Goal: Task Accomplishment & Management: Manage account settings

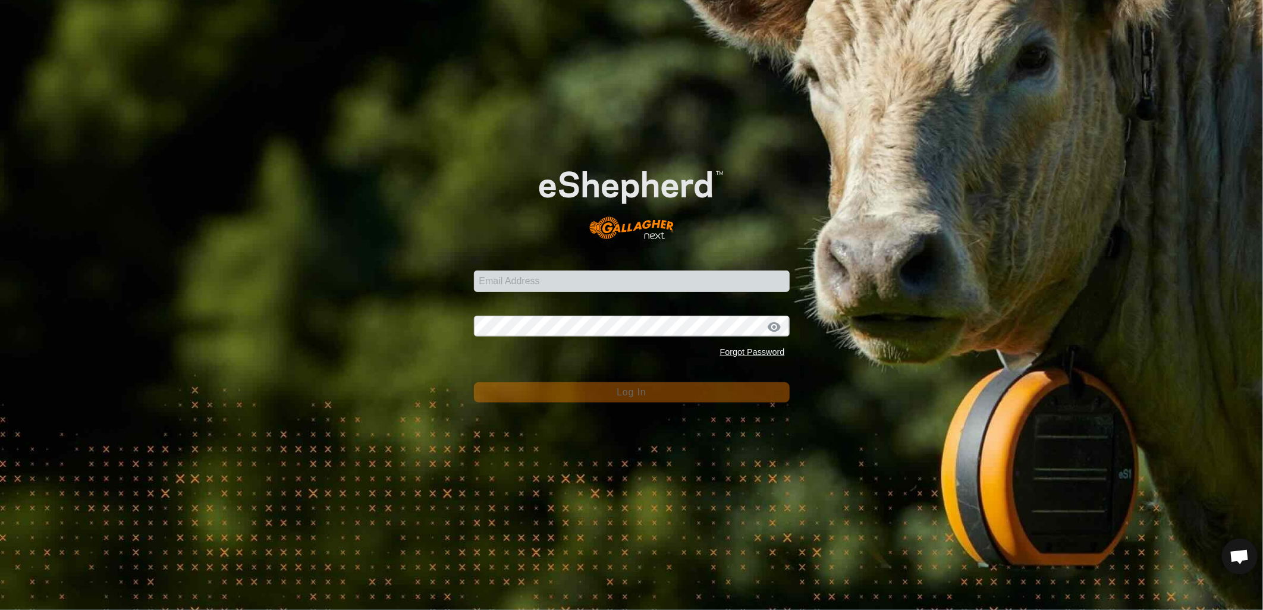
type input "[EMAIL_ADDRESS][PERSON_NAME][DOMAIN_NAME]"
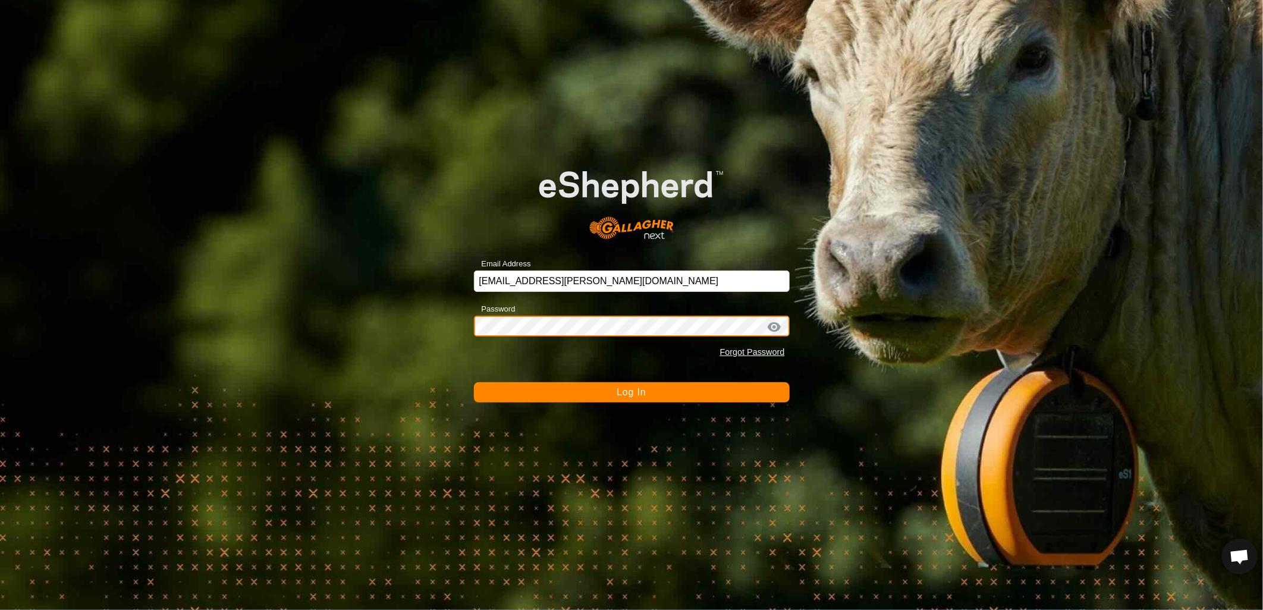
click at [474, 382] on button "Log In" at bounding box center [632, 392] width 316 height 20
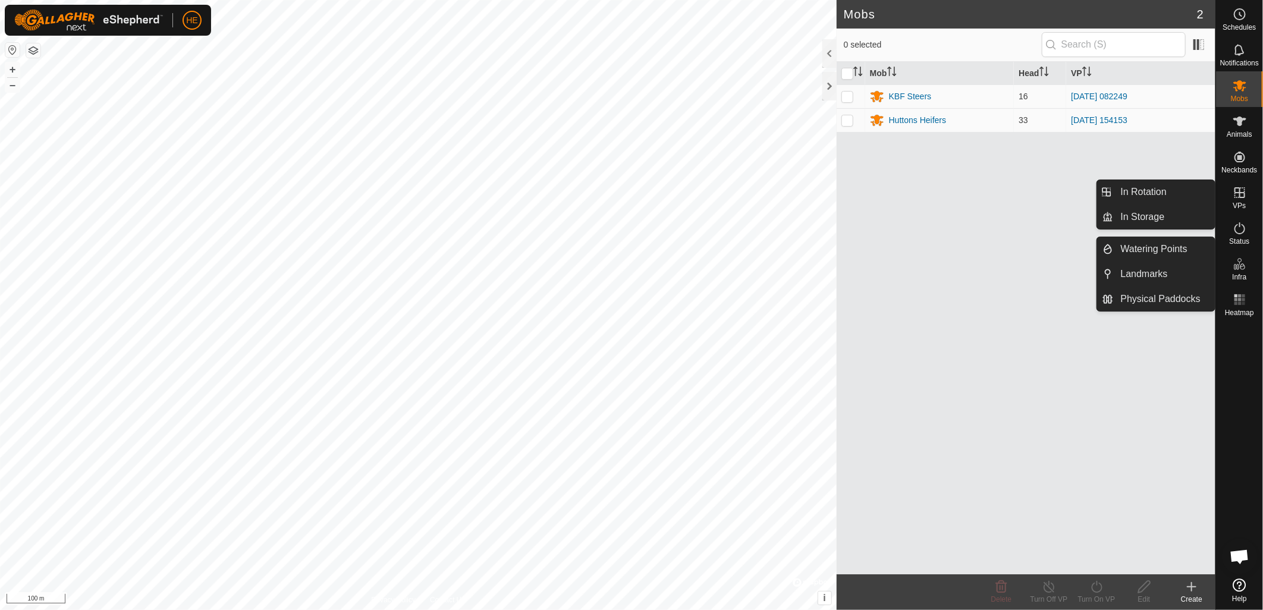
click at [1237, 194] on icon at bounding box center [1239, 192] width 14 height 14
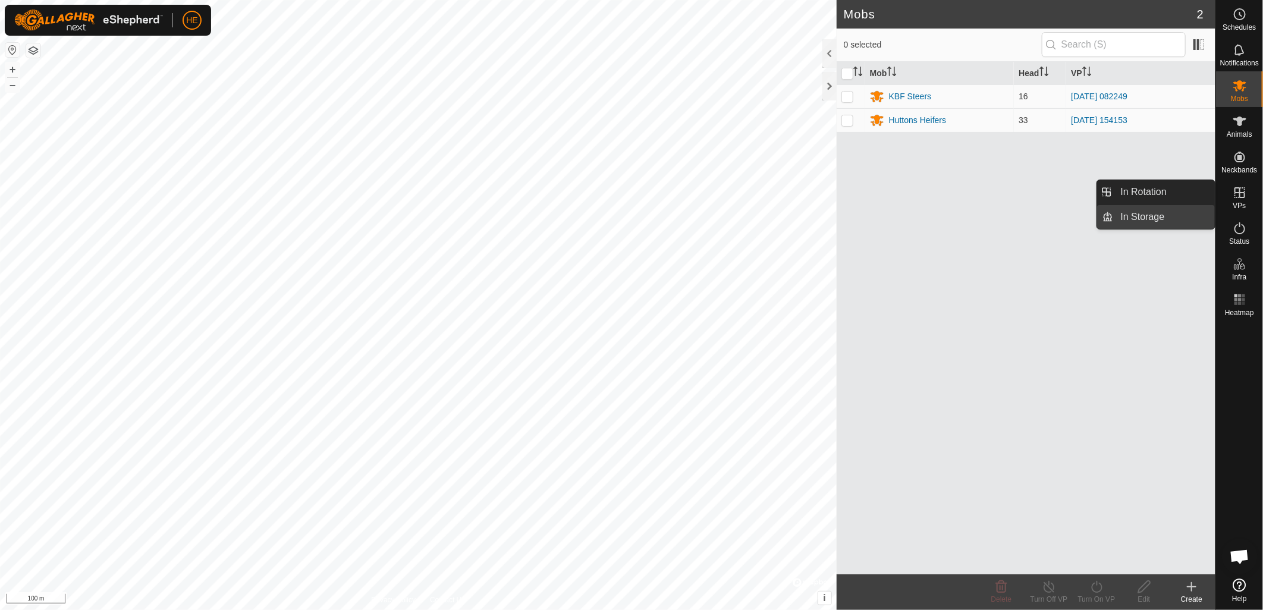
click at [1181, 216] on link "In Storage" at bounding box center [1165, 217] width 102 height 24
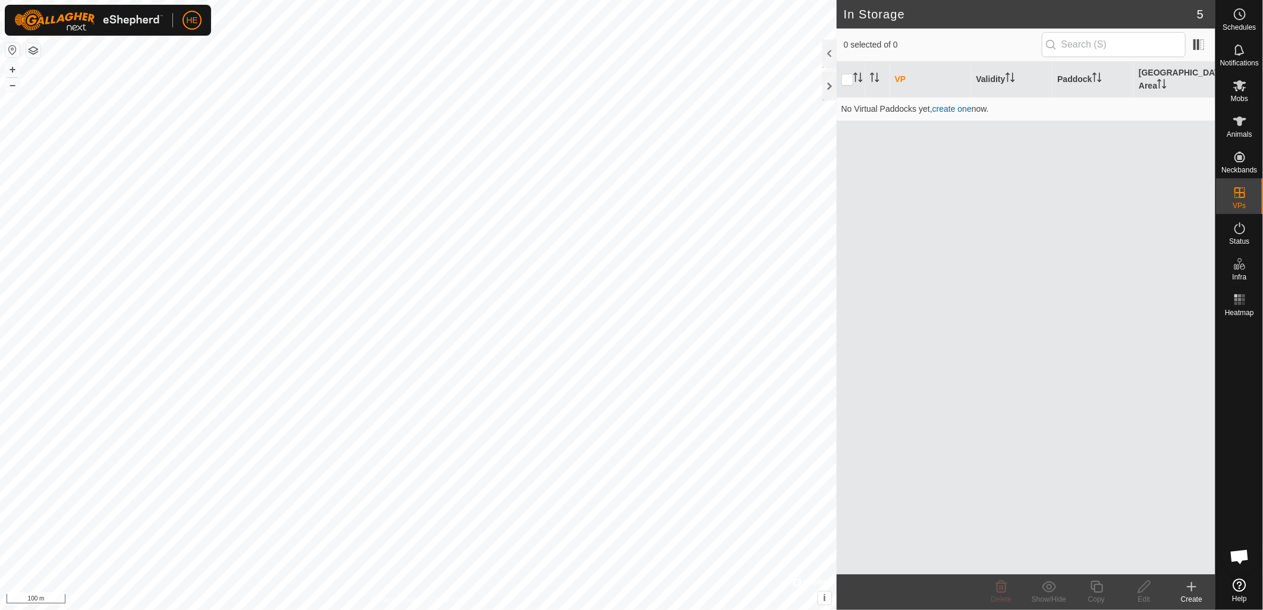
click at [1190, 595] on div "Create" at bounding box center [1192, 599] width 48 height 11
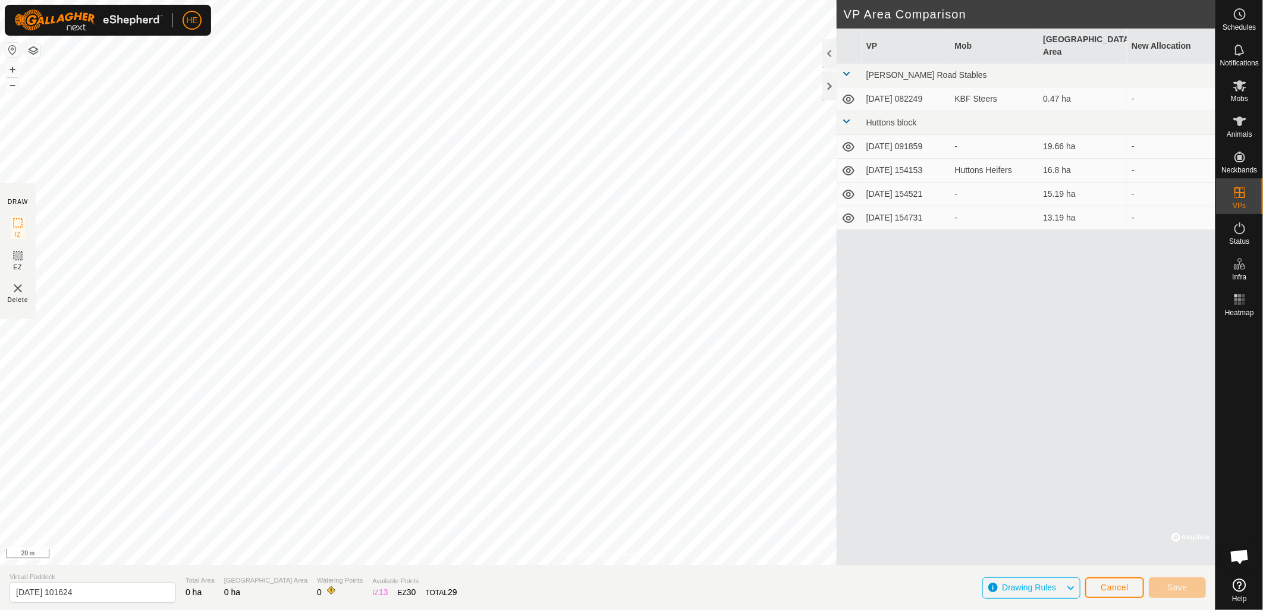
click at [367, 0] on html "HE Schedules Notifications Mobs Animals Neckbands VPs Status Infra Heatmap Help…" at bounding box center [631, 305] width 1263 height 610
click at [535, 0] on html "HE Schedules Notifications Mobs Animals Neckbands VPs Status Infra Heatmap Help…" at bounding box center [631, 305] width 1263 height 610
click at [0, 401] on html "HE Schedules Notifications Mobs Animals Neckbands VPs Status Infra Heatmap Help…" at bounding box center [631, 305] width 1263 height 610
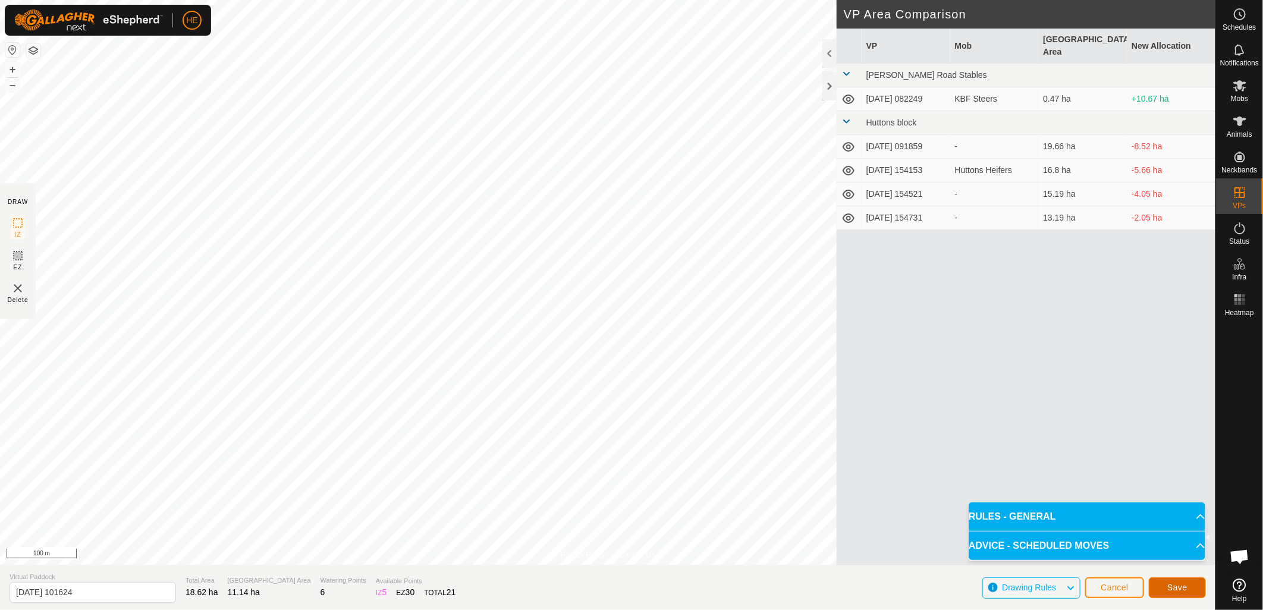
click at [1189, 590] on button "Save" at bounding box center [1177, 587] width 57 height 21
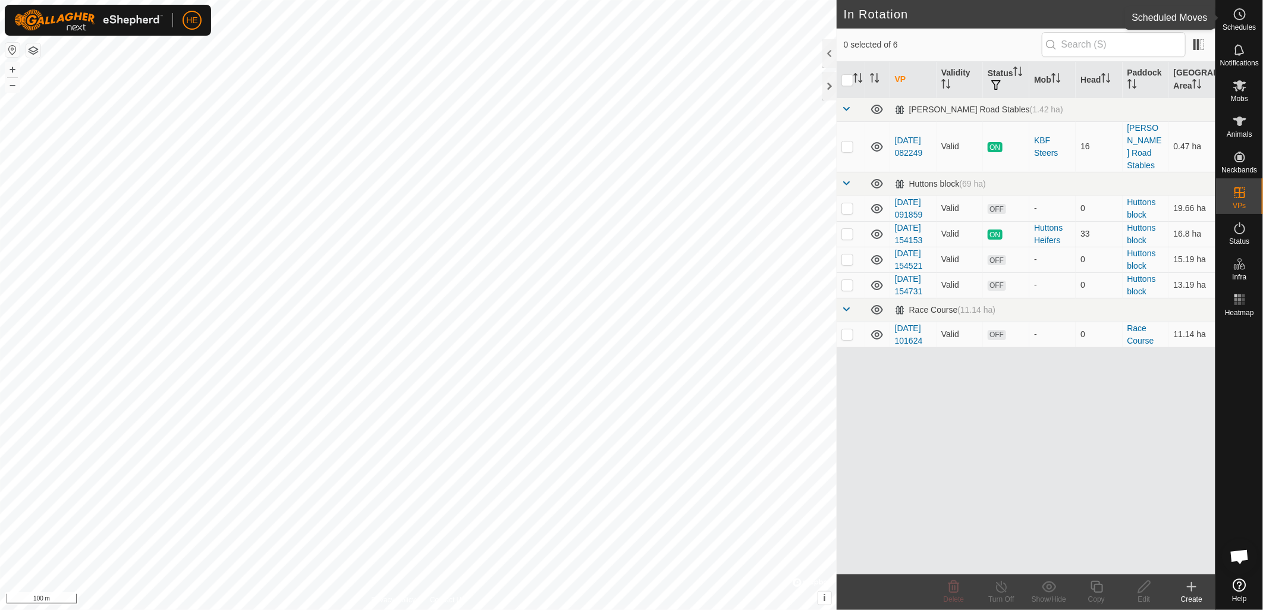
click at [1237, 12] on icon at bounding box center [1239, 14] width 14 height 14
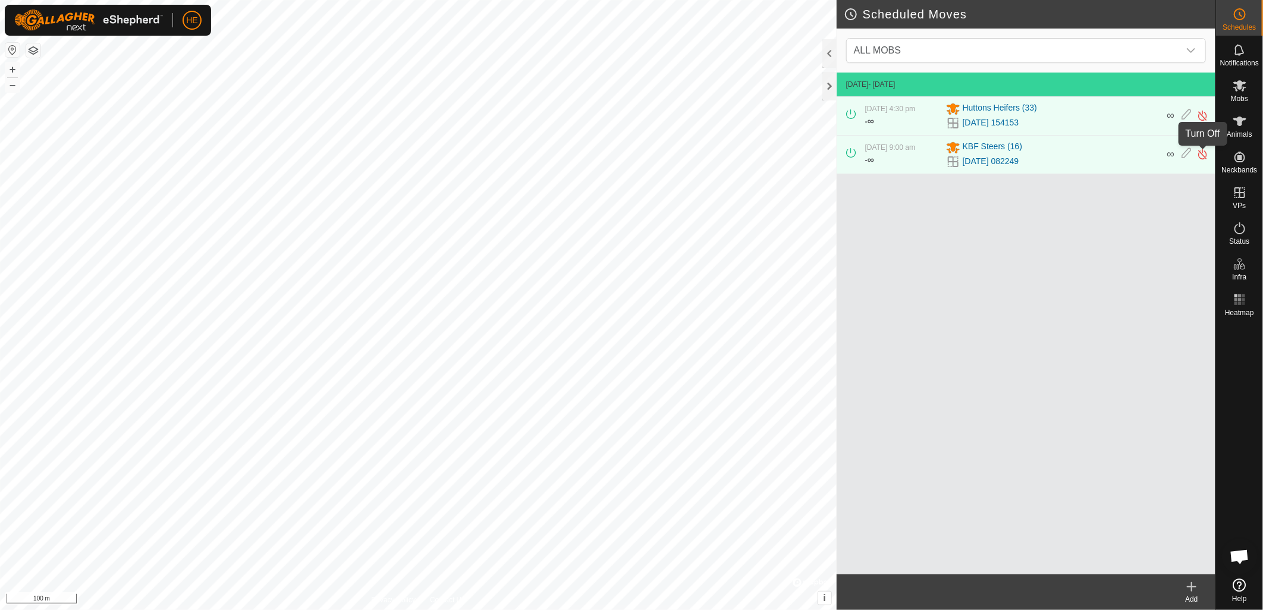
click at [1202, 153] on img at bounding box center [1202, 154] width 11 height 12
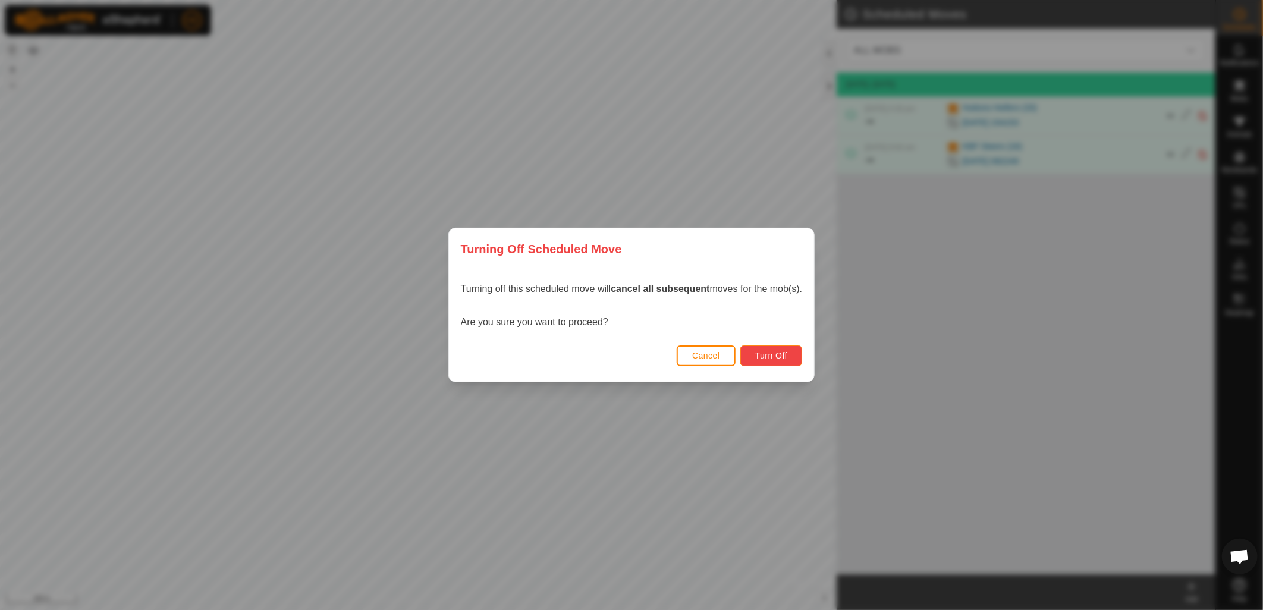
click at [787, 361] on button "Turn Off" at bounding box center [771, 355] width 62 height 21
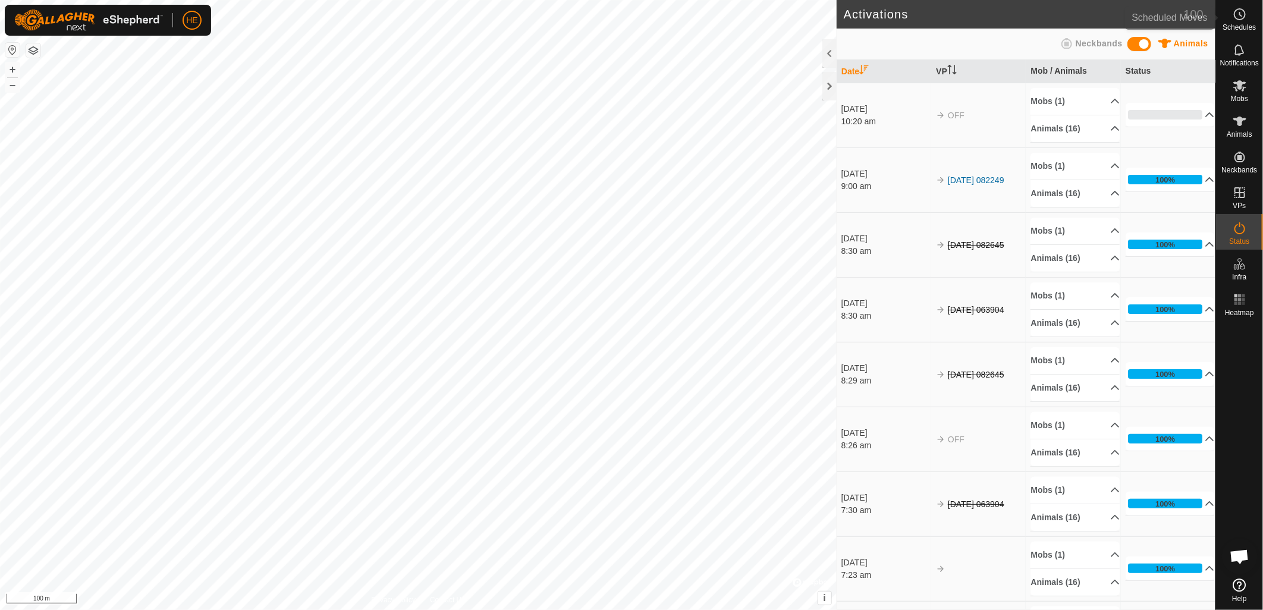
click at [1247, 18] on es-schedule-vp-svg-icon at bounding box center [1239, 14] width 21 height 19
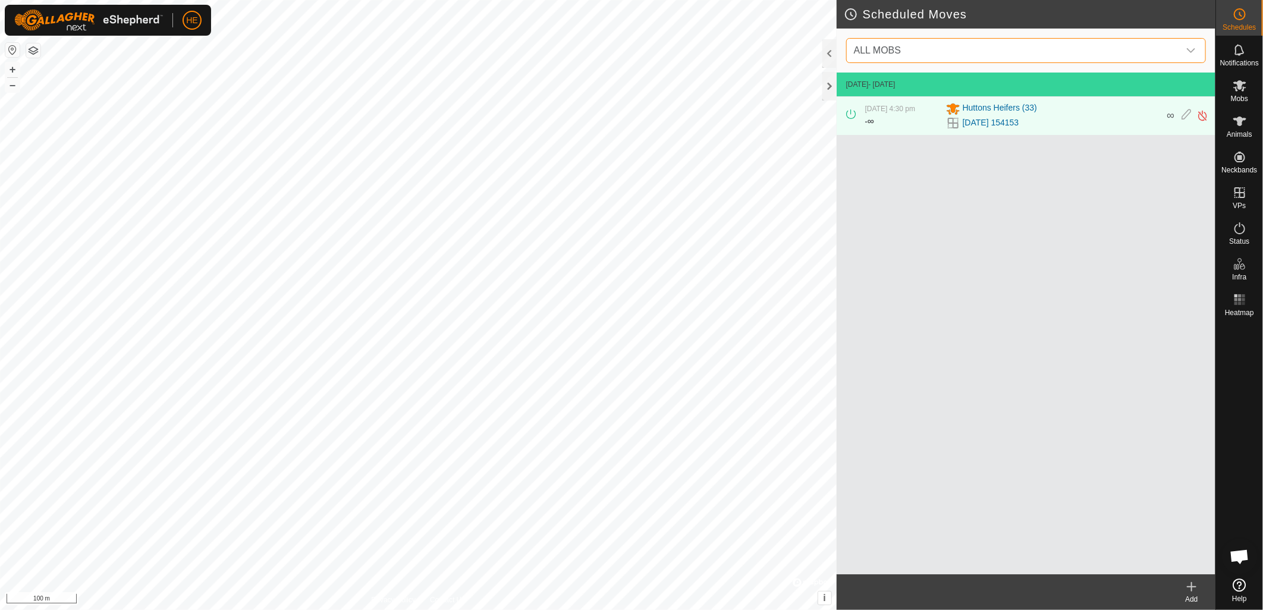
click at [1012, 43] on span "ALL MOBS" at bounding box center [1014, 51] width 330 height 24
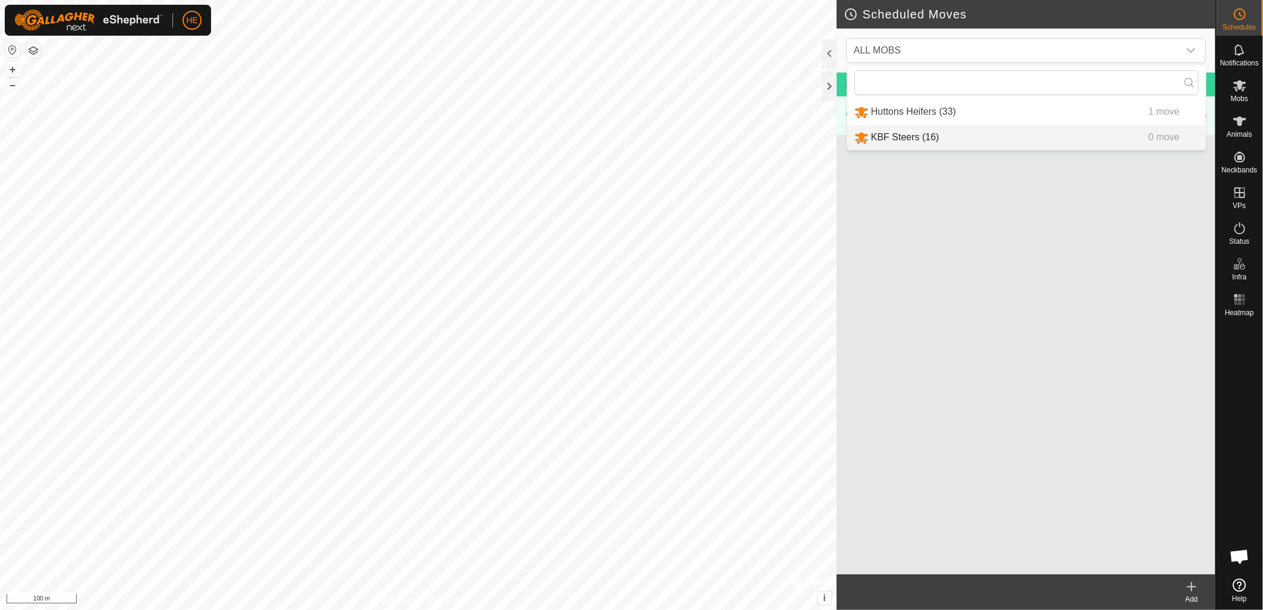
click at [1184, 589] on create-svg-icon at bounding box center [1192, 587] width 48 height 14
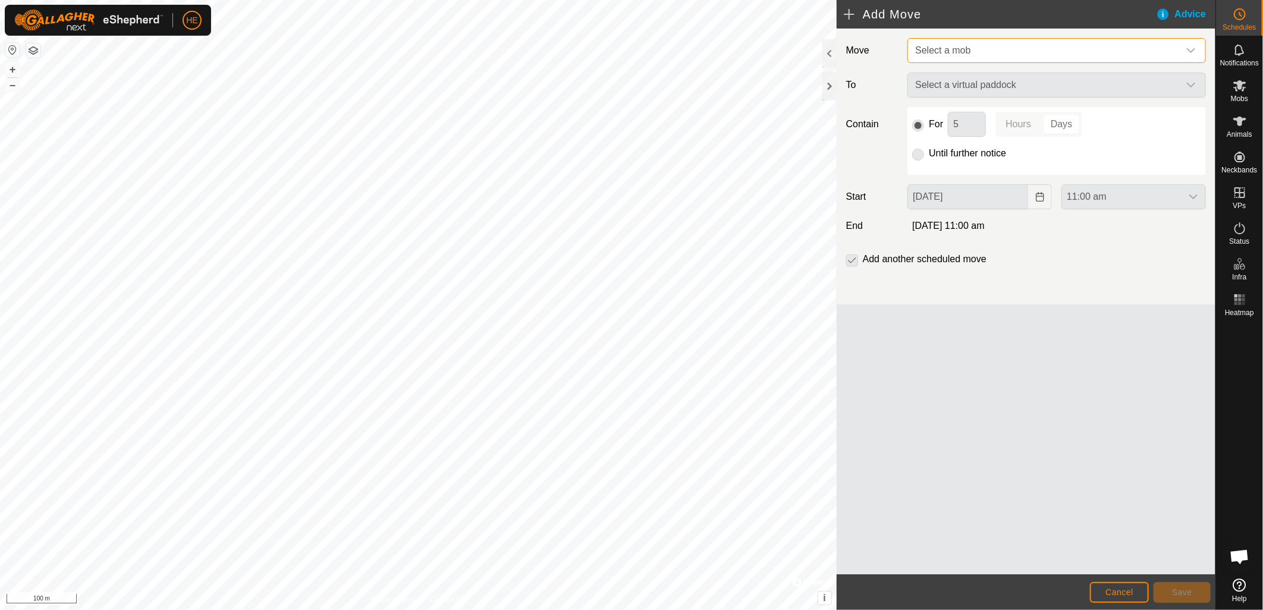
click at [990, 54] on span "Select a mob" at bounding box center [1044, 51] width 269 height 24
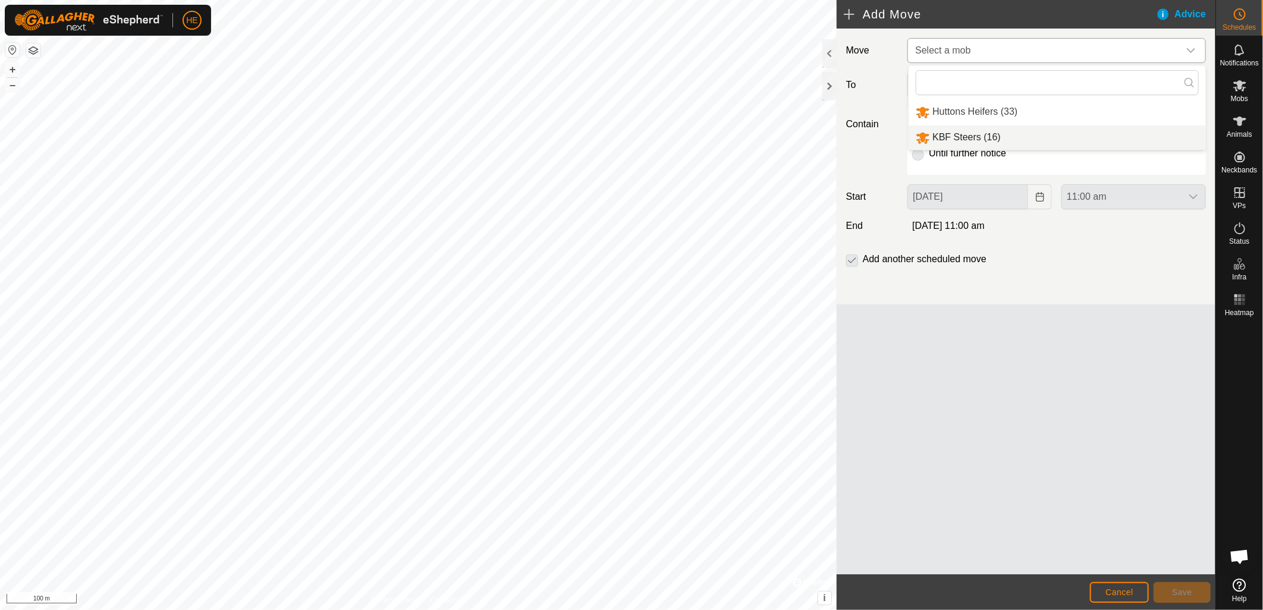
click at [979, 134] on li "KBF Steers (16)" at bounding box center [1056, 137] width 297 height 24
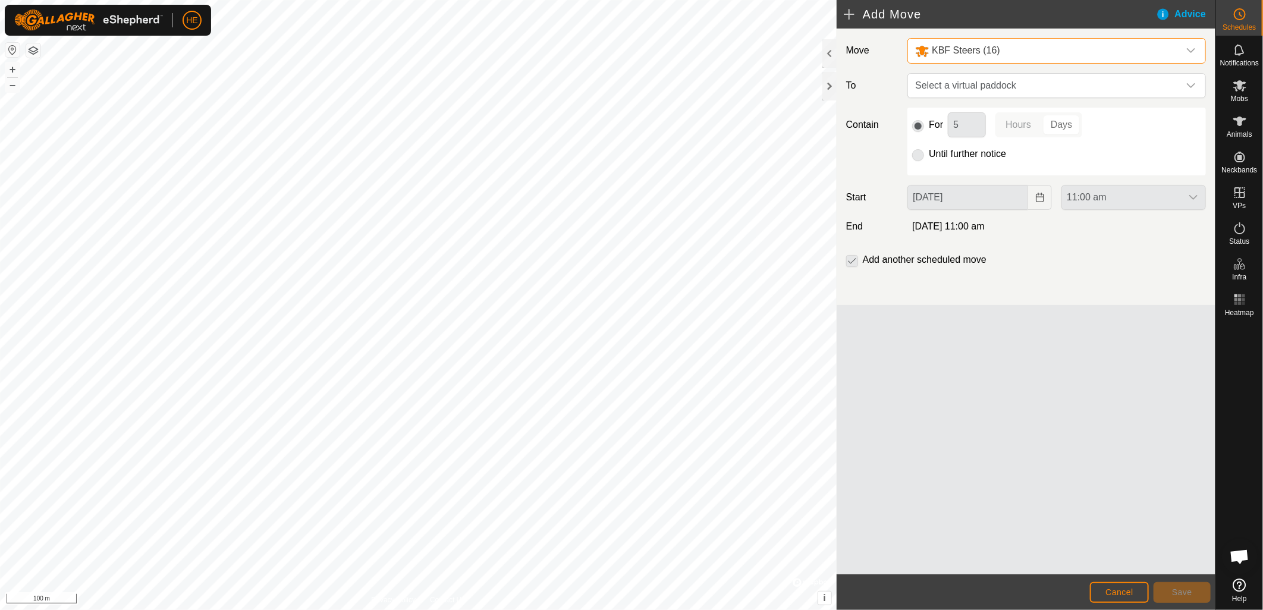
click at [923, 149] on p-radiobutton at bounding box center [918, 154] width 12 height 14
click at [923, 158] on p-radiobutton at bounding box center [918, 154] width 12 height 14
click at [956, 98] on div "Move KBF Steers (16) To Select a virtual paddock Contain For 5 Hours Days Until…" at bounding box center [1025, 167] width 379 height 276
click at [958, 88] on span "Select a virtual paddock" at bounding box center [1044, 86] width 269 height 24
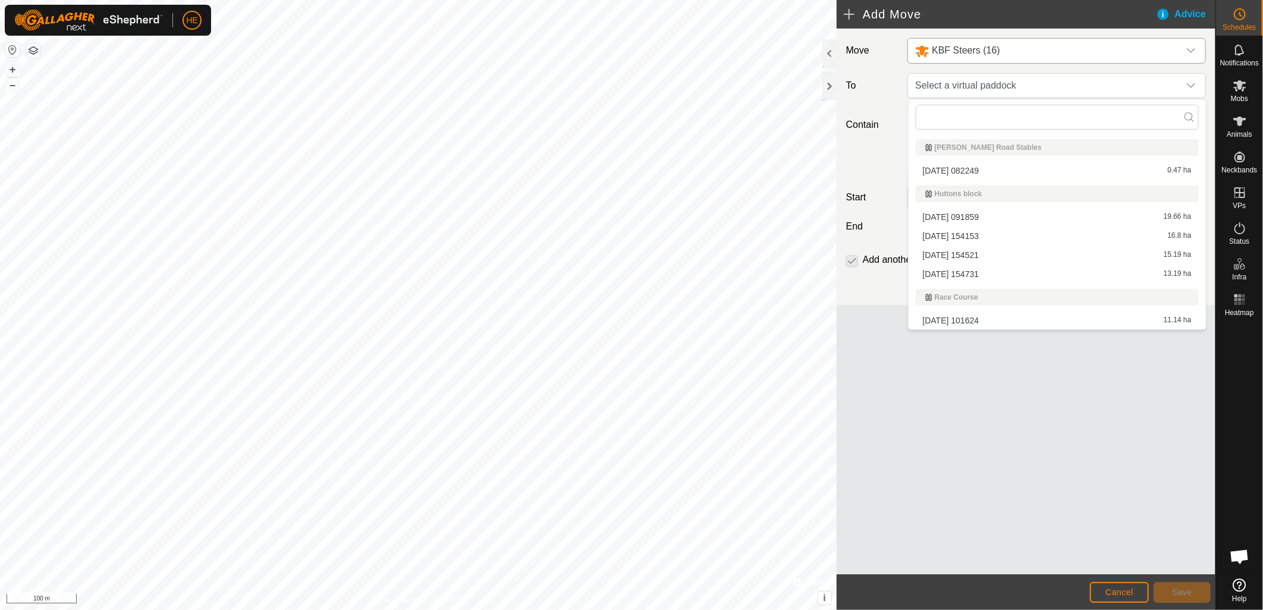
click at [948, 317] on li "[DATE] 101624 11.14 ha" at bounding box center [1057, 321] width 283 height 18
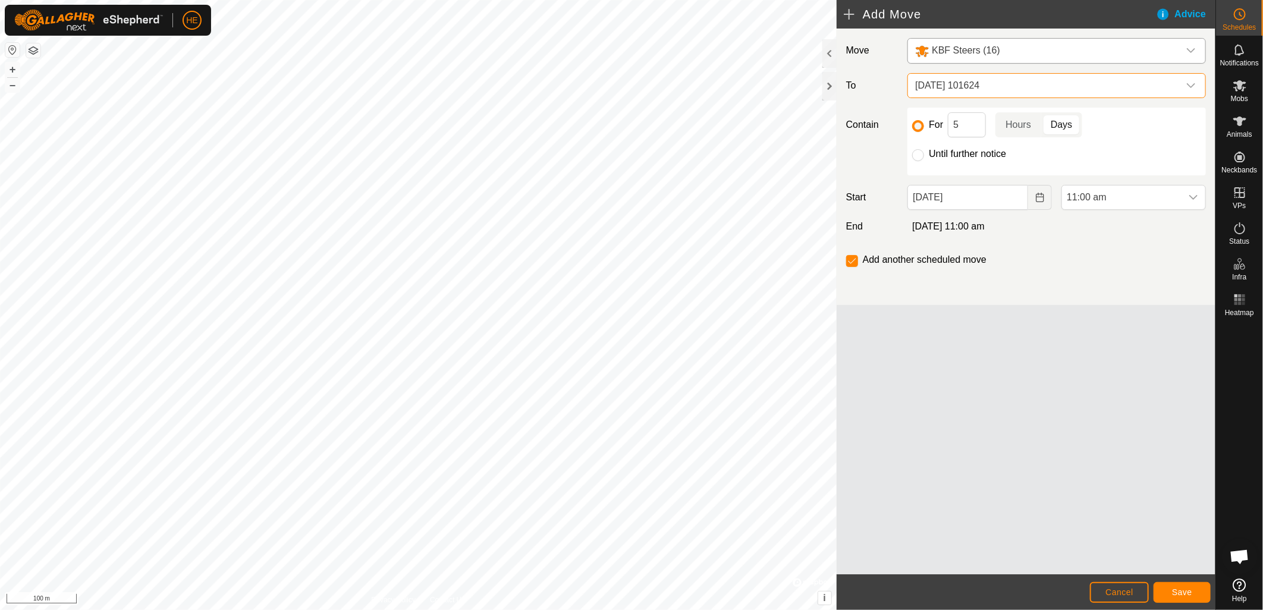
click at [924, 158] on div "Until further notice" at bounding box center [1056, 154] width 289 height 14
click at [917, 155] on input "Until further notice" at bounding box center [918, 155] width 12 height 12
radio input "true"
checkbox input "false"
click at [1171, 595] on button "Save" at bounding box center [1181, 592] width 57 height 21
